Goal: Task Accomplishment & Management: Complete application form

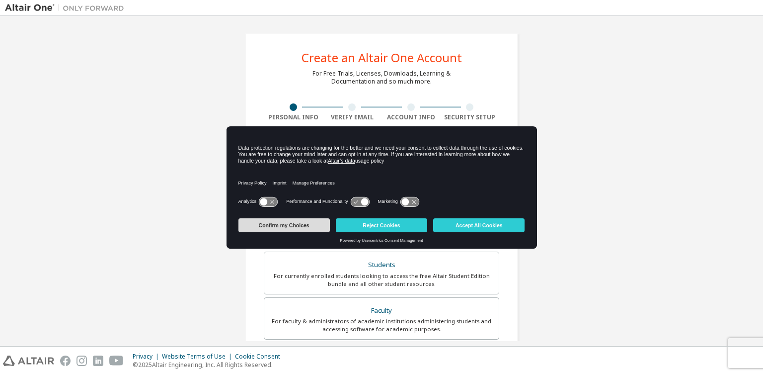
click at [313, 229] on button "Confirm my Choices" at bounding box center [283, 225] width 91 height 14
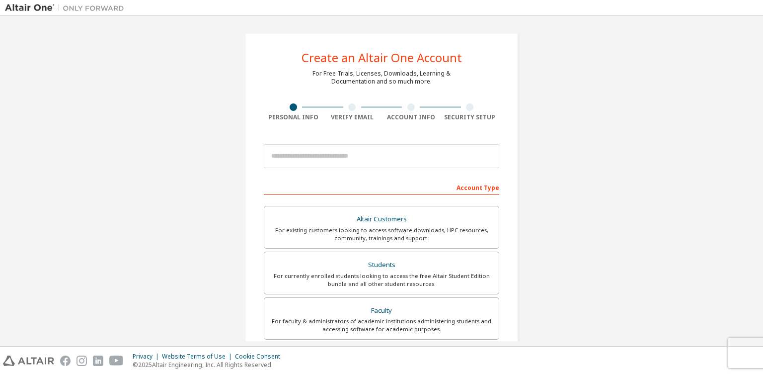
click at [384, 182] on div "Account Type" at bounding box center [381, 187] width 235 height 16
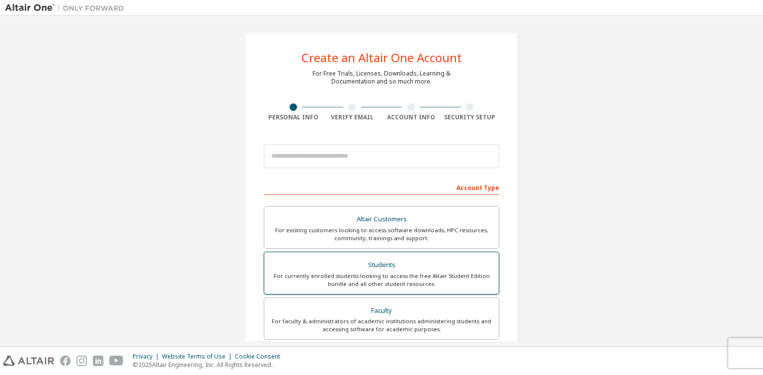
click at [380, 264] on div "Students" at bounding box center [381, 265] width 223 height 14
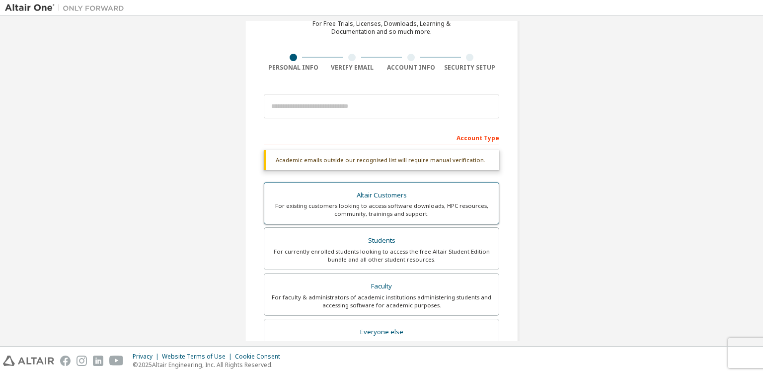
scroll to position [54, 0]
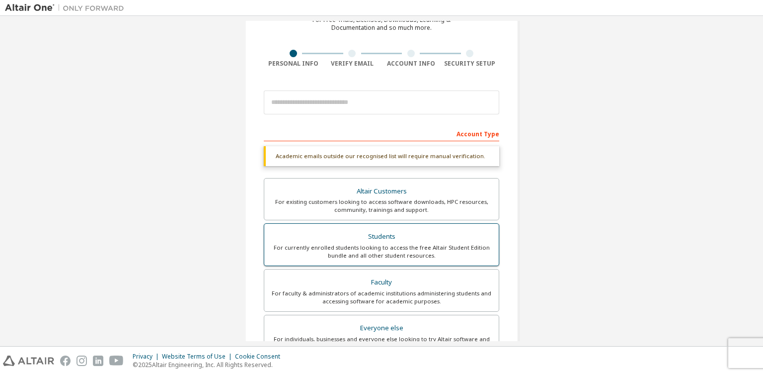
click at [381, 240] on div "Students" at bounding box center [381, 237] width 223 height 14
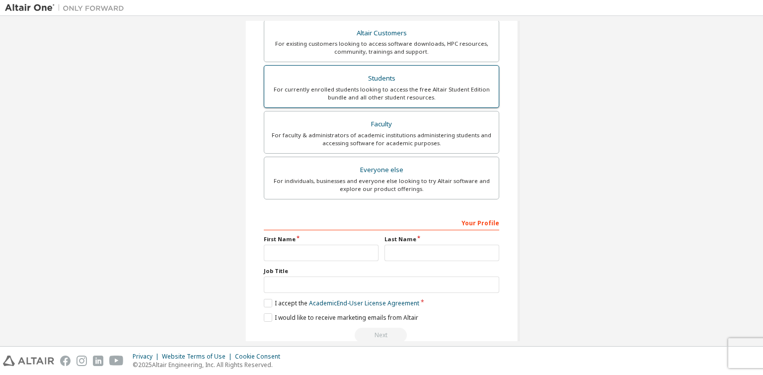
scroll to position [230, 0]
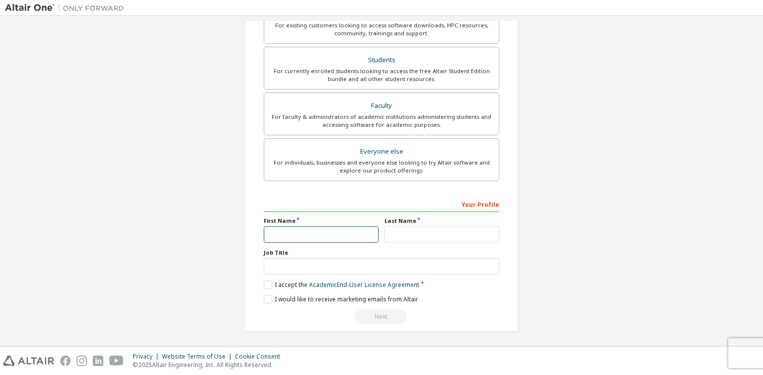
click at [355, 234] on input "text" at bounding box center [321, 234] width 115 height 16
type input "*****"
click at [406, 231] on input "text" at bounding box center [442, 234] width 115 height 16
type input "******"
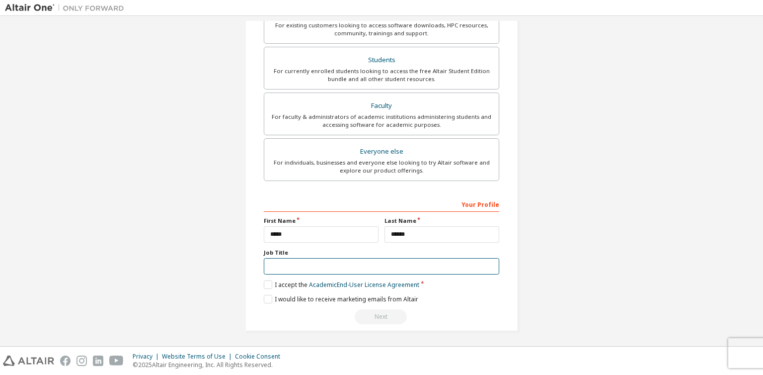
click at [429, 262] on input "text" at bounding box center [381, 266] width 235 height 16
type input "*******"
click at [270, 286] on label "I accept the Academic End-User License Agreement" at bounding box center [342, 284] width 156 height 8
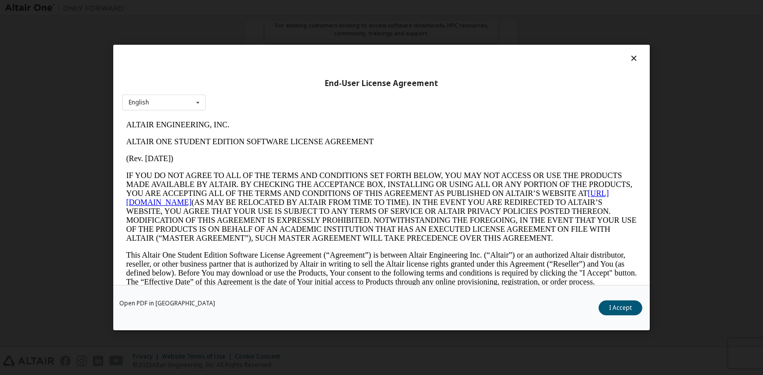
scroll to position [0, 0]
click at [623, 306] on button "I Accept" at bounding box center [621, 307] width 44 height 15
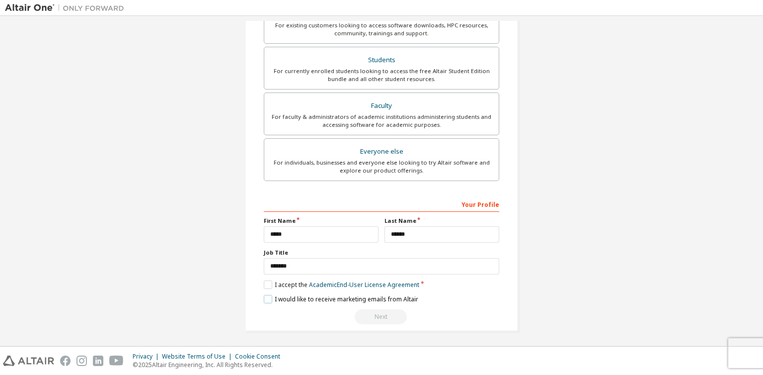
click at [267, 299] on label "I would like to receive marketing emails from Altair" at bounding box center [341, 299] width 155 height 8
drag, startPoint x: 461, startPoint y: 341, endPoint x: 461, endPoint y: 346, distance: 5.5
click at [461, 346] on div "Create an Altair One Account For Free Trials, Licenses, Downloads, Learning & D…" at bounding box center [381, 187] width 763 height 375
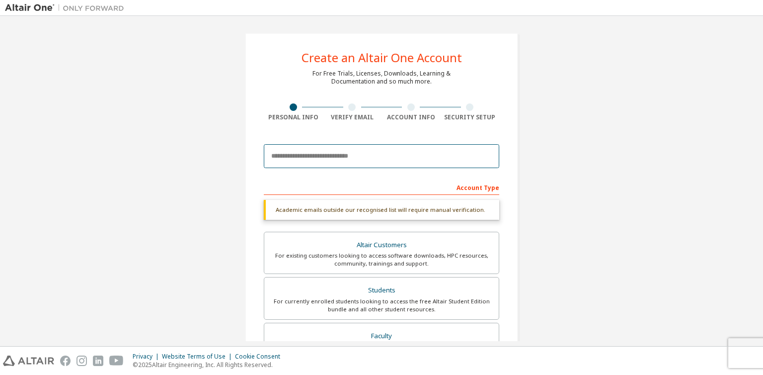
click at [374, 157] on input "email" at bounding box center [381, 156] width 235 height 24
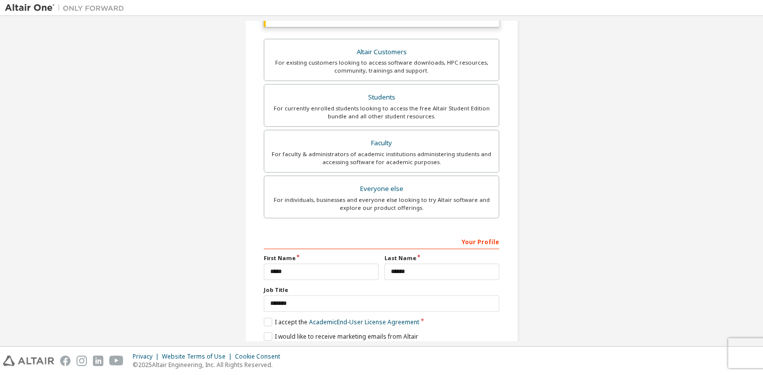
scroll to position [230, 0]
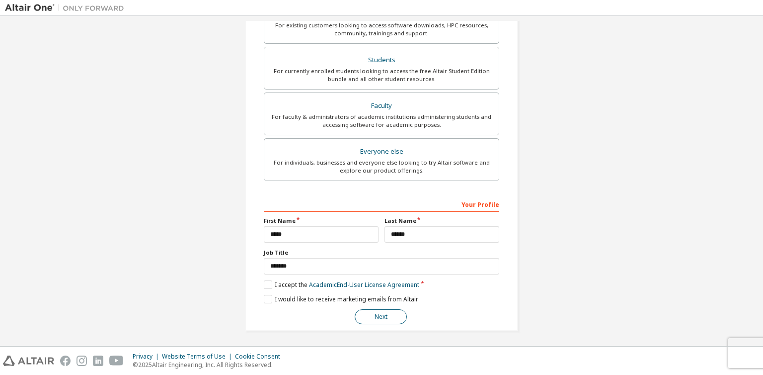
type input "**********"
click at [390, 311] on button "Next" at bounding box center [381, 316] width 52 height 15
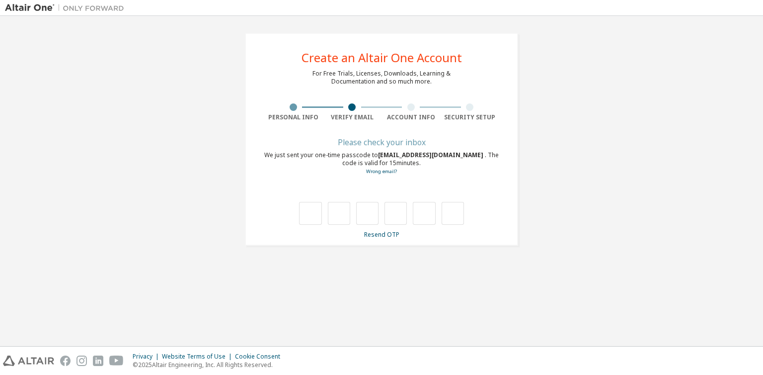
scroll to position [0, 0]
type input "*"
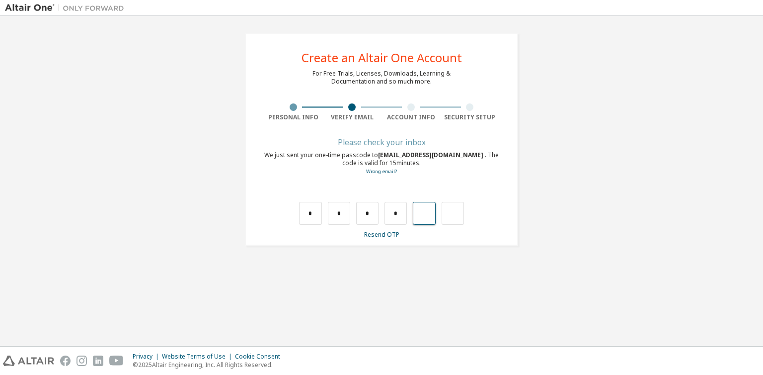
type input "*"
